Goal: Task Accomplishment & Management: Manage account settings

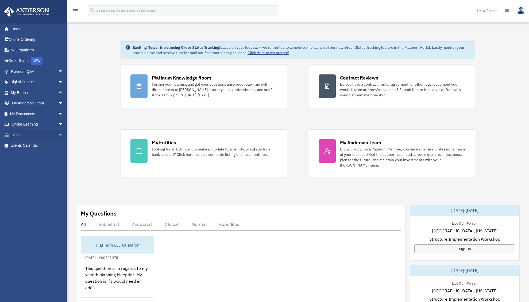
click at [58, 138] on span "arrow_drop_down" at bounding box center [63, 134] width 11 height 11
click at [35, 154] on link "Past Invoices" at bounding box center [39, 156] width 64 height 11
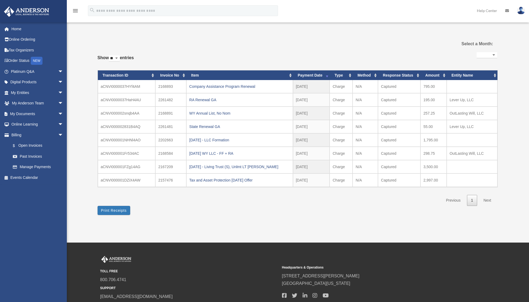
select select
click at [39, 165] on link "Manage Payments" at bounding box center [39, 167] width 64 height 11
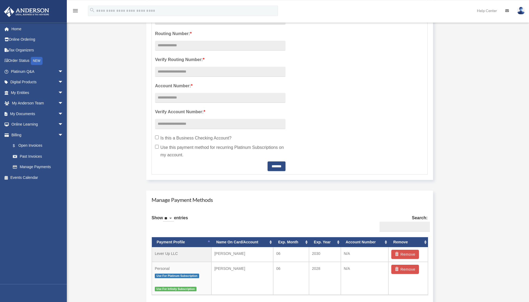
scroll to position [218, 0]
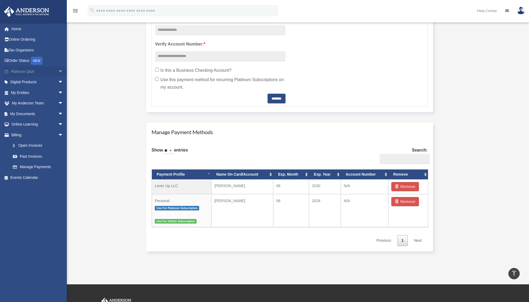
click at [58, 73] on span "arrow_drop_down" at bounding box center [63, 71] width 11 height 11
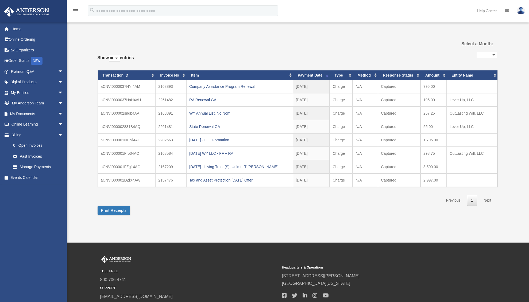
select select
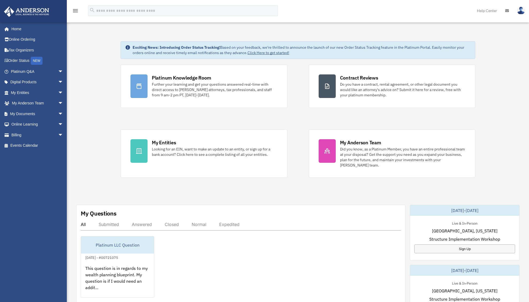
click at [388, 16] on div "menu search Site Menu add [EMAIL_ADDRESS][DOMAIN_NAME] My Profile Reset Passwor…" at bounding box center [264, 13] width 521 height 18
